Goal: Navigation & Orientation: Find specific page/section

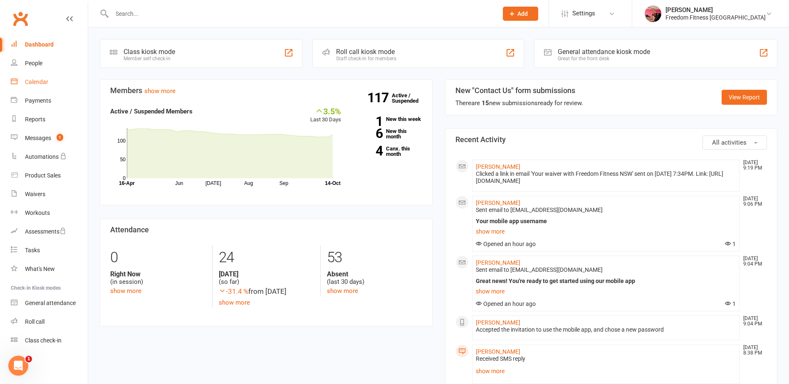
click at [30, 82] on div "Calendar" at bounding box center [36, 82] width 23 height 7
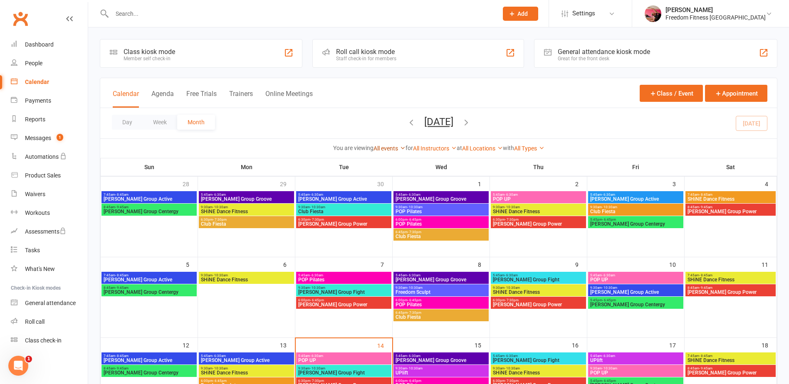
click at [400, 149] on icon at bounding box center [403, 148] width 6 height 6
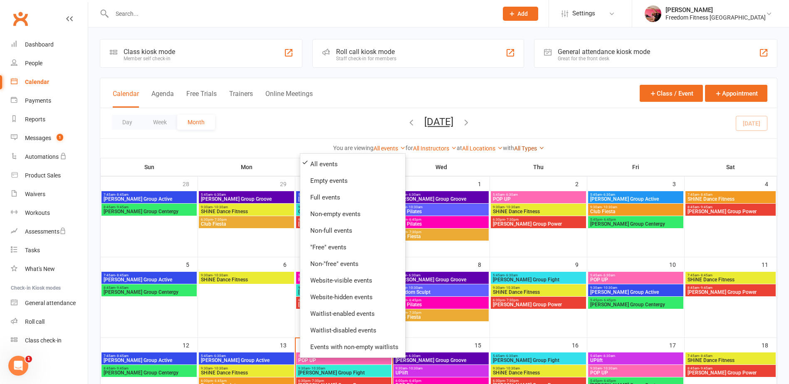
click at [544, 147] on icon at bounding box center [541, 148] width 6 height 6
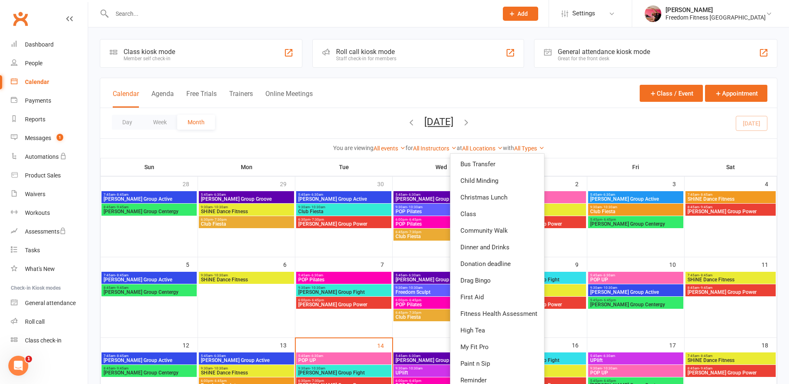
click at [449, 143] on div "You are viewing All events All events Empty events Full events Non-empty events…" at bounding box center [438, 147] width 676 height 19
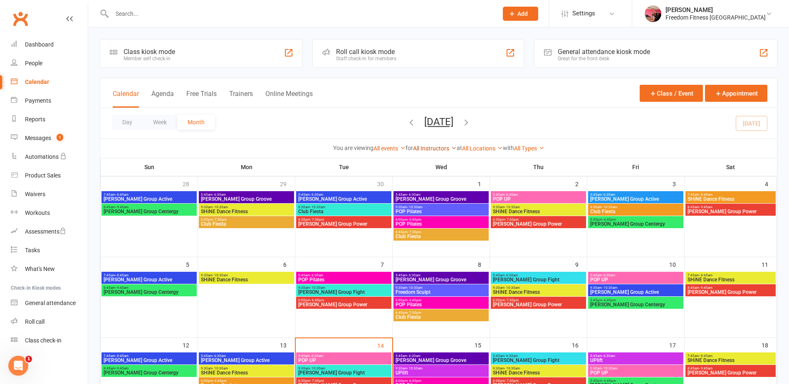
click at [449, 146] on link "All Instructors" at bounding box center [435, 148] width 44 height 7
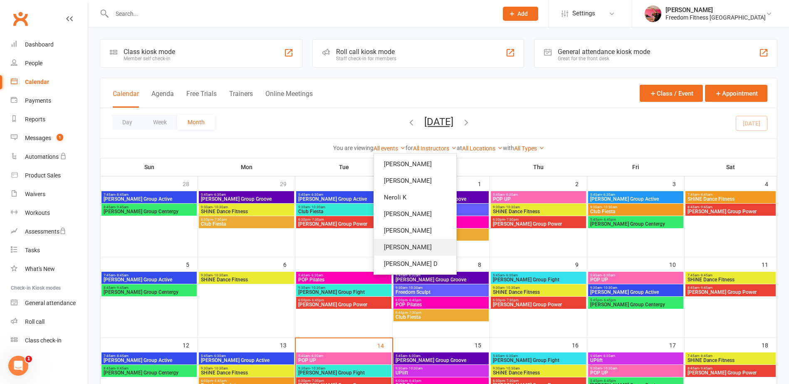
click at [413, 242] on link "[PERSON_NAME]" at bounding box center [415, 247] width 82 height 17
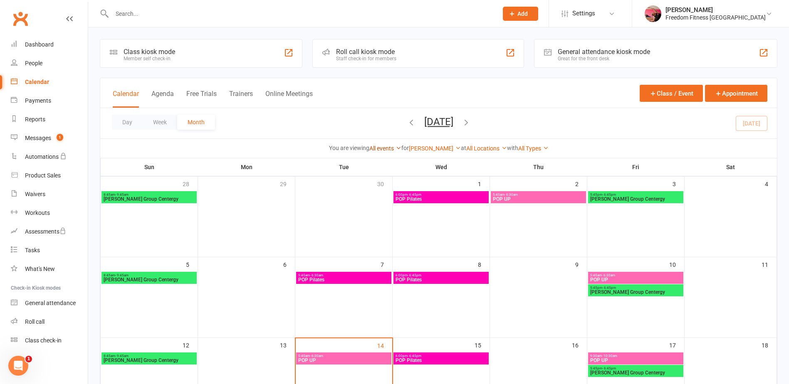
click at [401, 146] on icon at bounding box center [398, 148] width 6 height 6
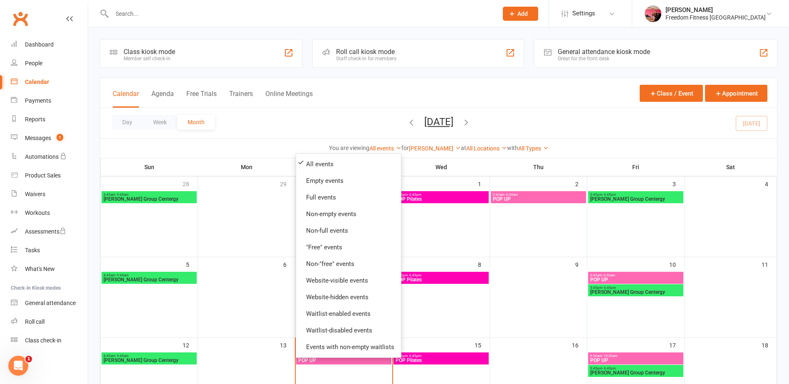
click at [341, 94] on div "Calendar Agenda Free Trials Trainers Online Meetings Class / Event Appointment" at bounding box center [438, 93] width 676 height 30
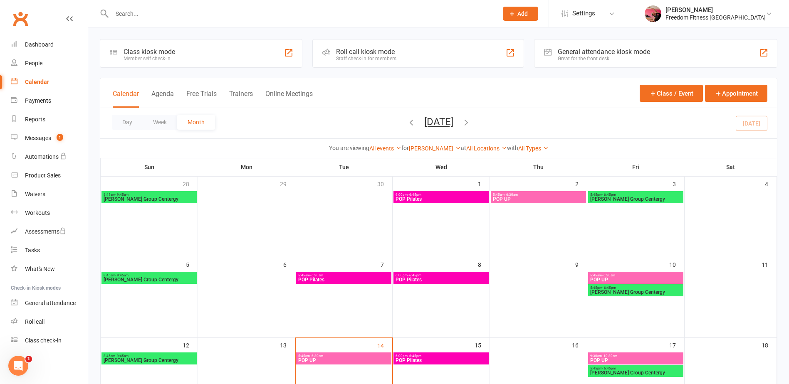
click at [407, 123] on icon "button" at bounding box center [411, 122] width 9 height 9
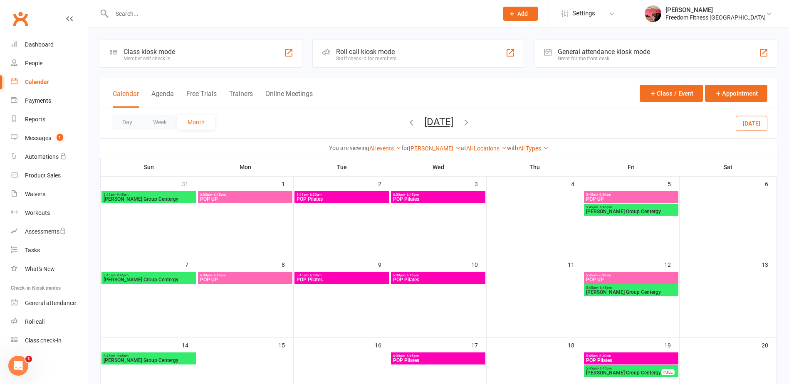
click at [392, 123] on ui-view "Prospect Member Non-attending contact Class / event Appointment Task Membership…" at bounding box center [394, 338] width 789 height 672
click at [407, 123] on icon "button" at bounding box center [411, 122] width 9 height 9
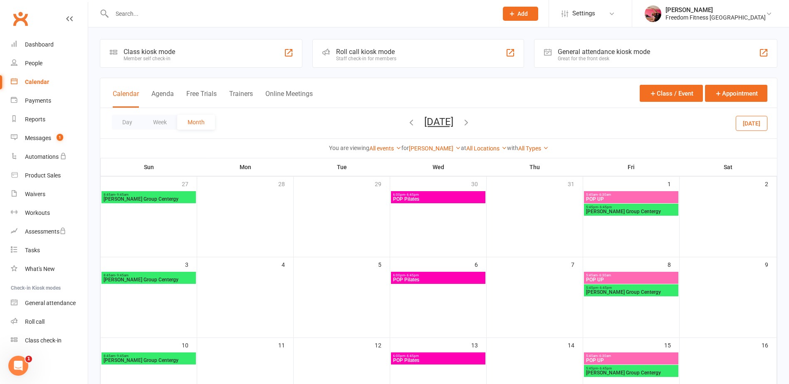
click at [407, 125] on icon "button" at bounding box center [411, 122] width 9 height 9
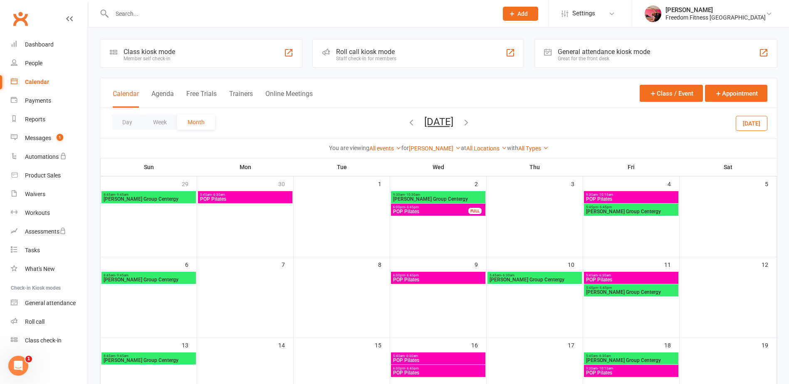
click at [471, 123] on icon "button" at bounding box center [465, 122] width 9 height 9
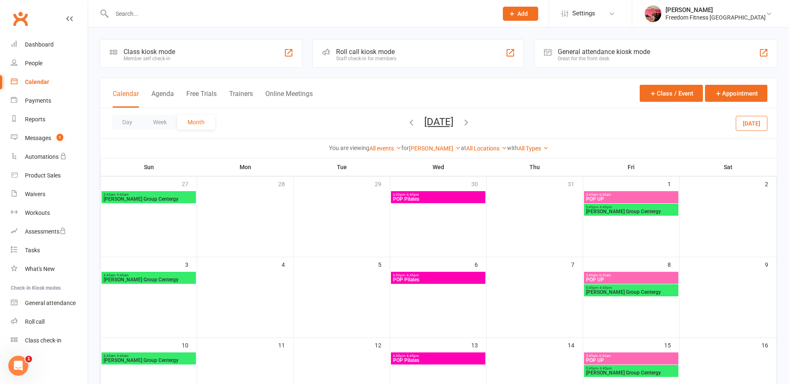
click at [620, 197] on span "POP UP" at bounding box center [630, 199] width 91 height 5
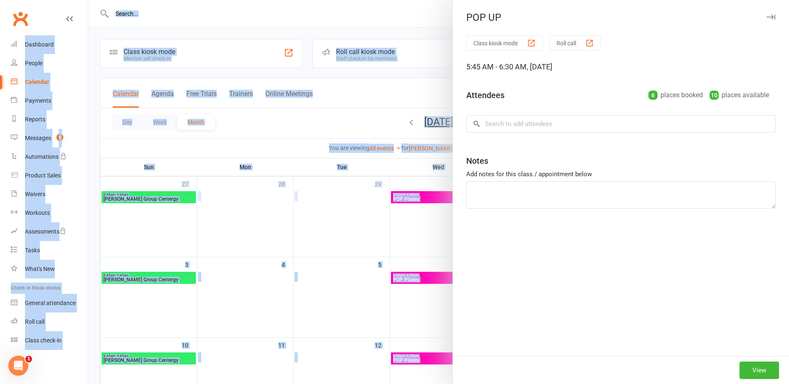
click at [620, 0] on div "POP UP Class kiosk mode Roll call 5:45 AM - 6:30 AM, [DATE] Attendees 6 places …" at bounding box center [438, 0] width 701 height 0
